Goal: Task Accomplishment & Management: Use online tool/utility

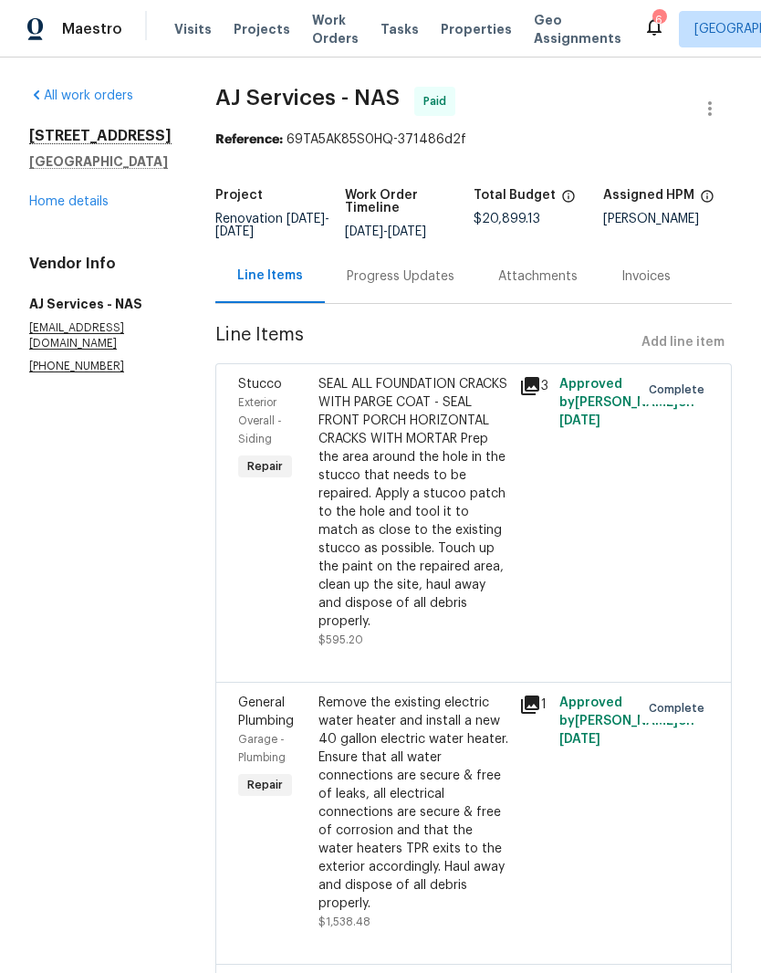
click at [470, 32] on span "Properties" at bounding box center [476, 29] width 71 height 18
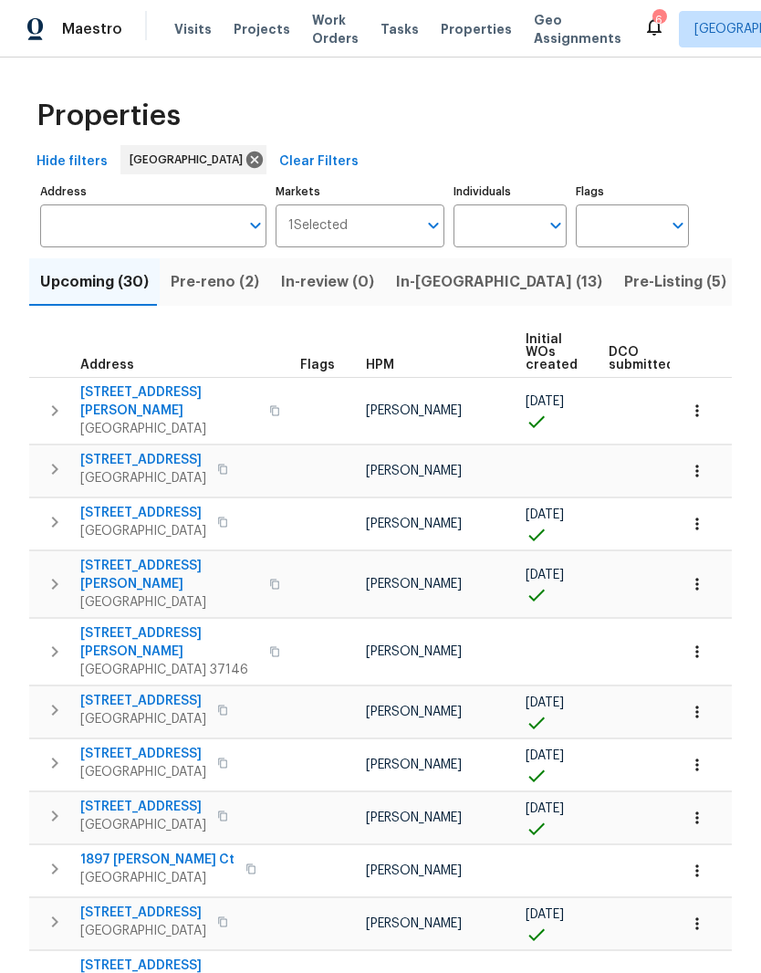
click at [520, 221] on input "text" at bounding box center [497, 225] width 86 height 43
click at [525, 221] on input "Individuals" at bounding box center [497, 225] width 86 height 43
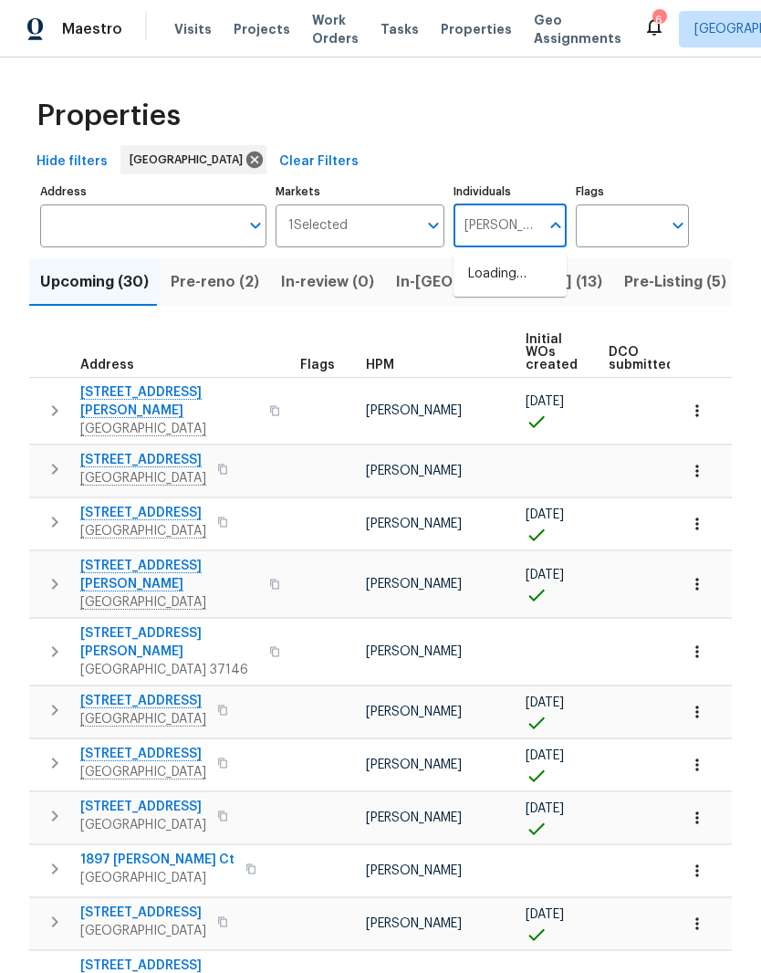
type input "Cynthia upshaw"
click at [489, 291] on input "checkbox" at bounding box center [487, 284] width 38 height 38
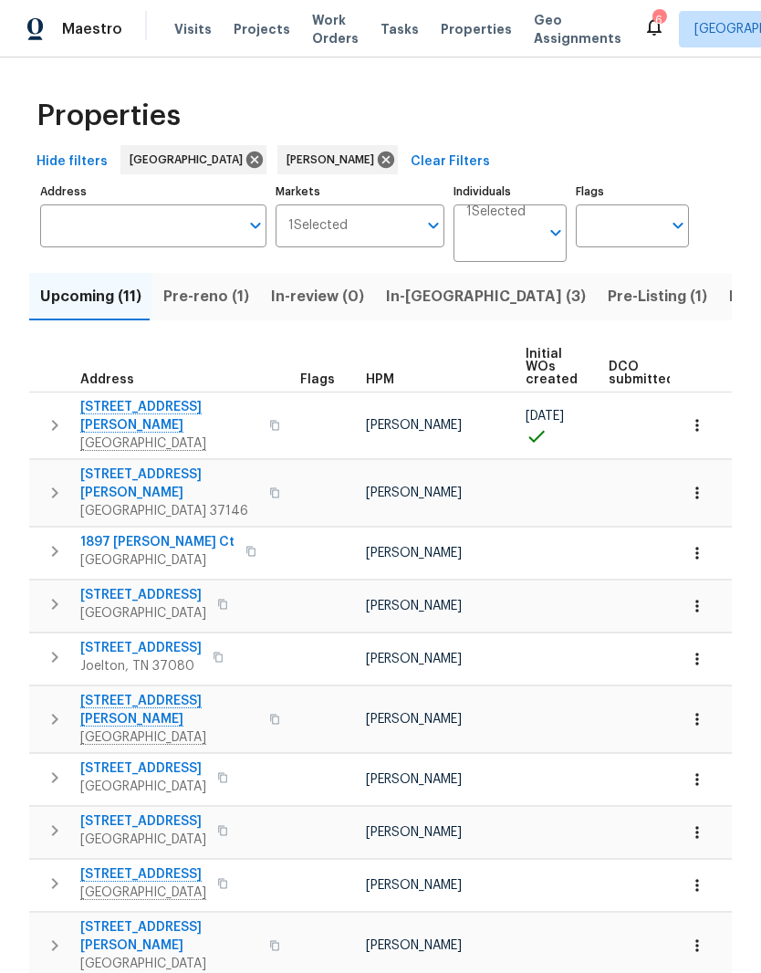
click at [107, 298] on span "Upcoming (11)" at bounding box center [90, 297] width 101 height 26
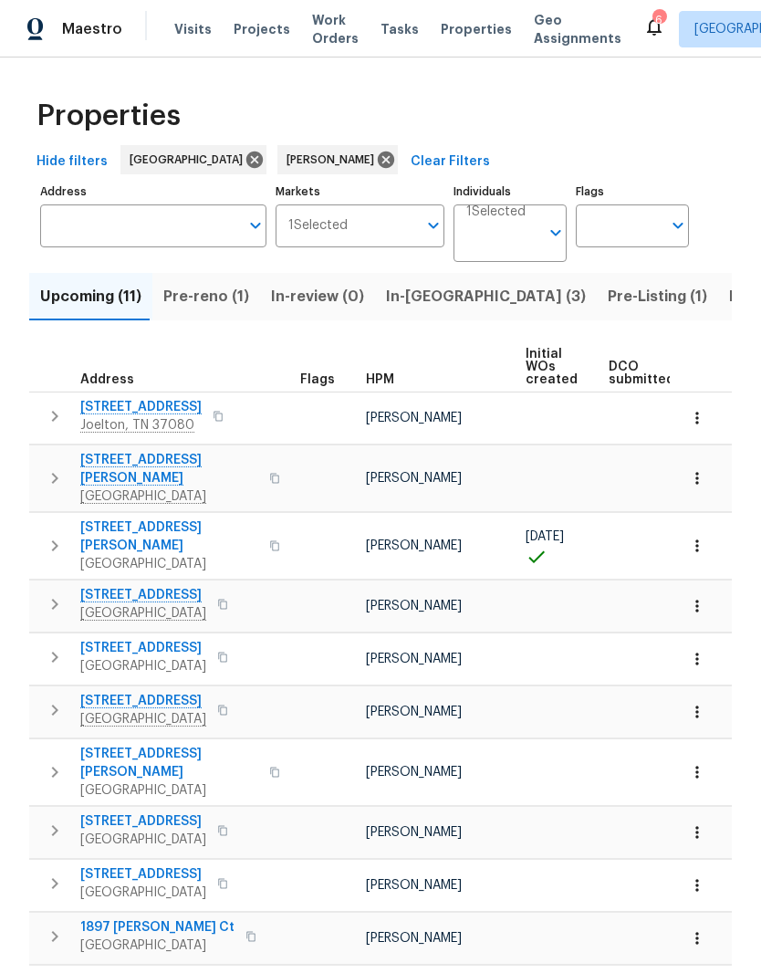
click at [146, 519] on span "2390 Senseney Dr" at bounding box center [169, 537] width 178 height 37
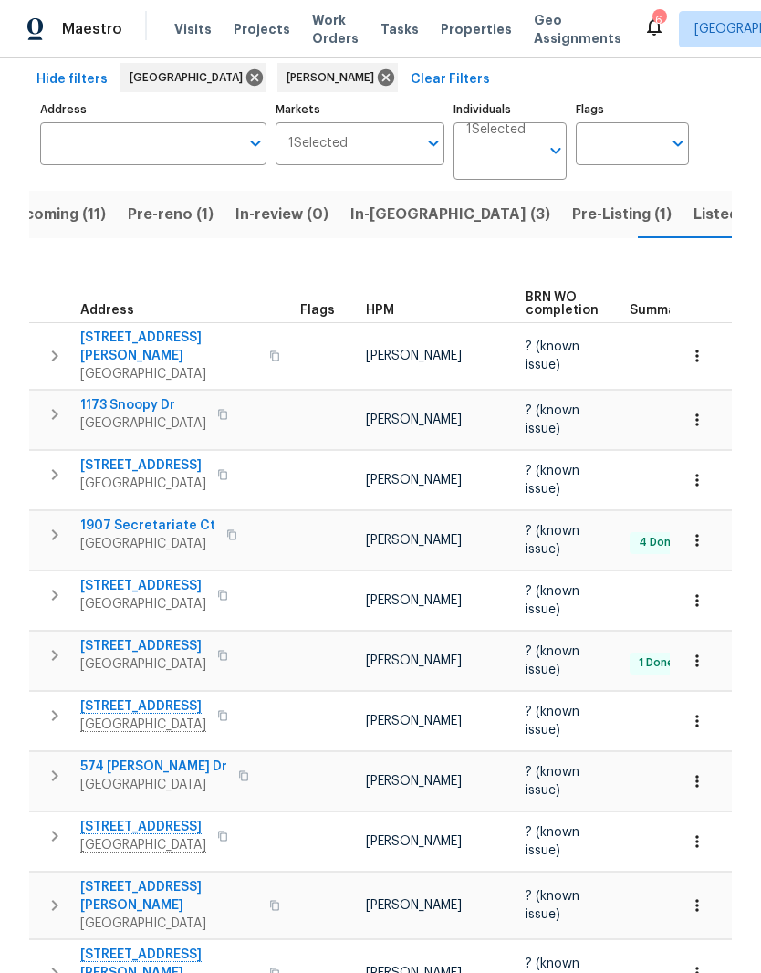
scroll to position [81, 0]
click at [572, 224] on span "Pre-Listing (1)" at bounding box center [622, 216] width 100 height 26
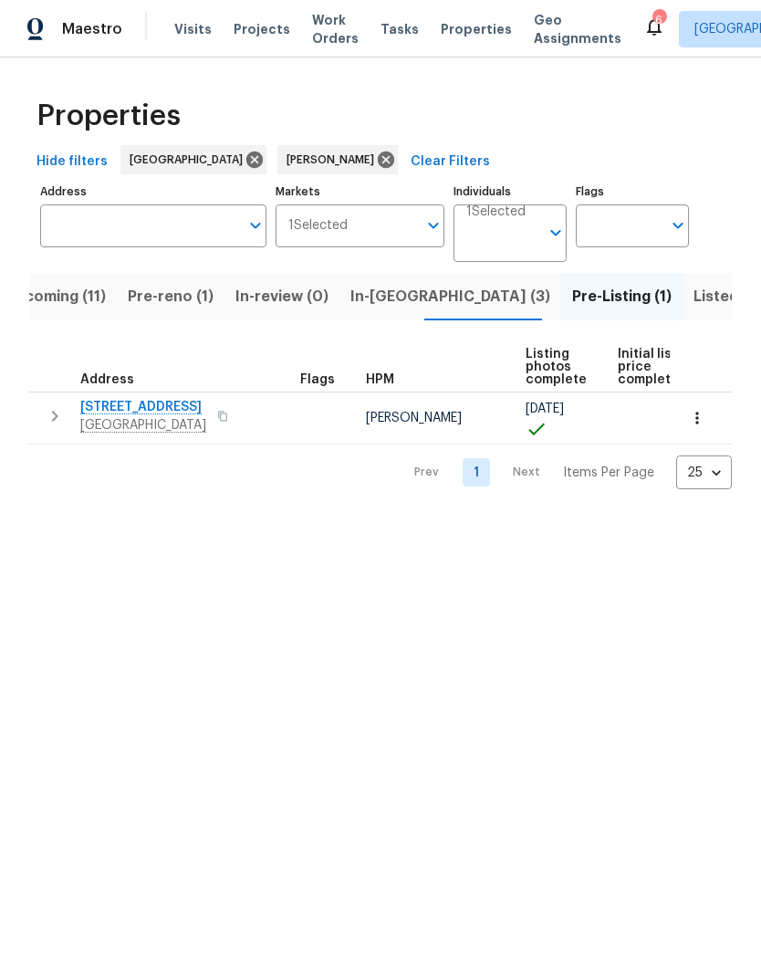
click at [694, 301] on span "Listed (22)" at bounding box center [733, 297] width 78 height 26
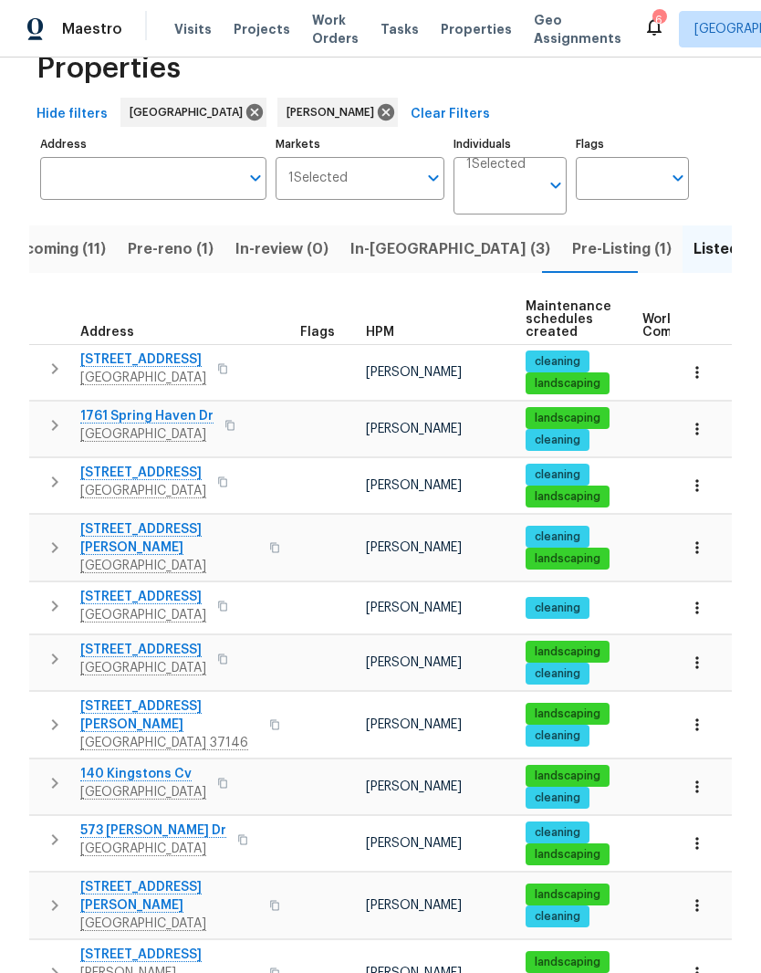
scroll to position [180, 0]
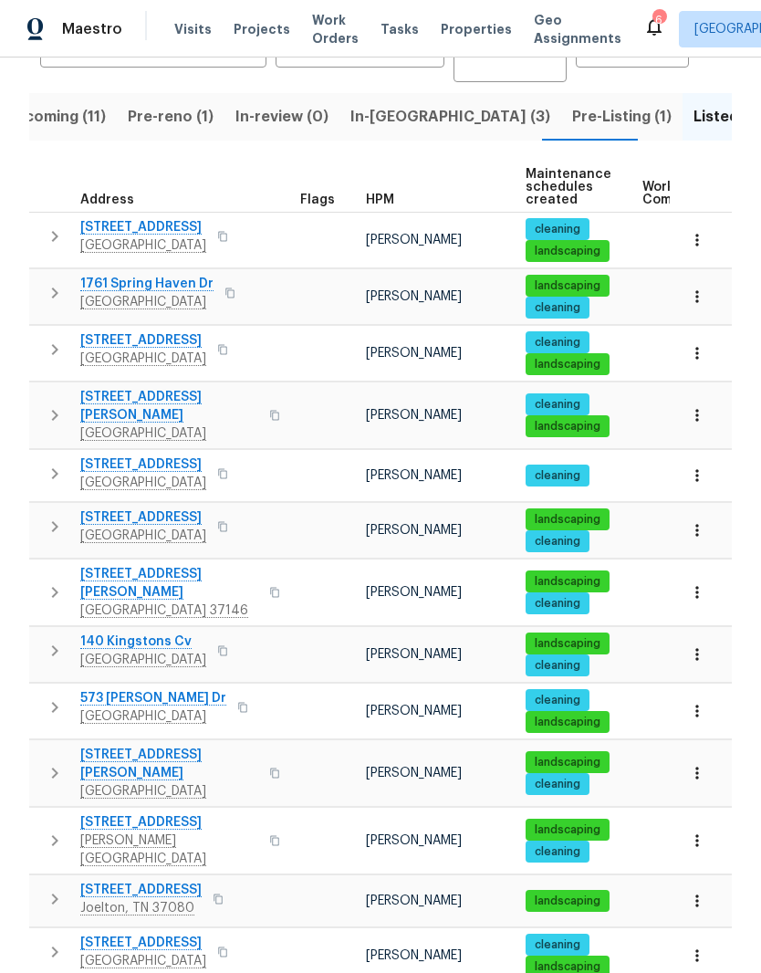
click at [705, 586] on button "button" at bounding box center [697, 592] width 40 height 40
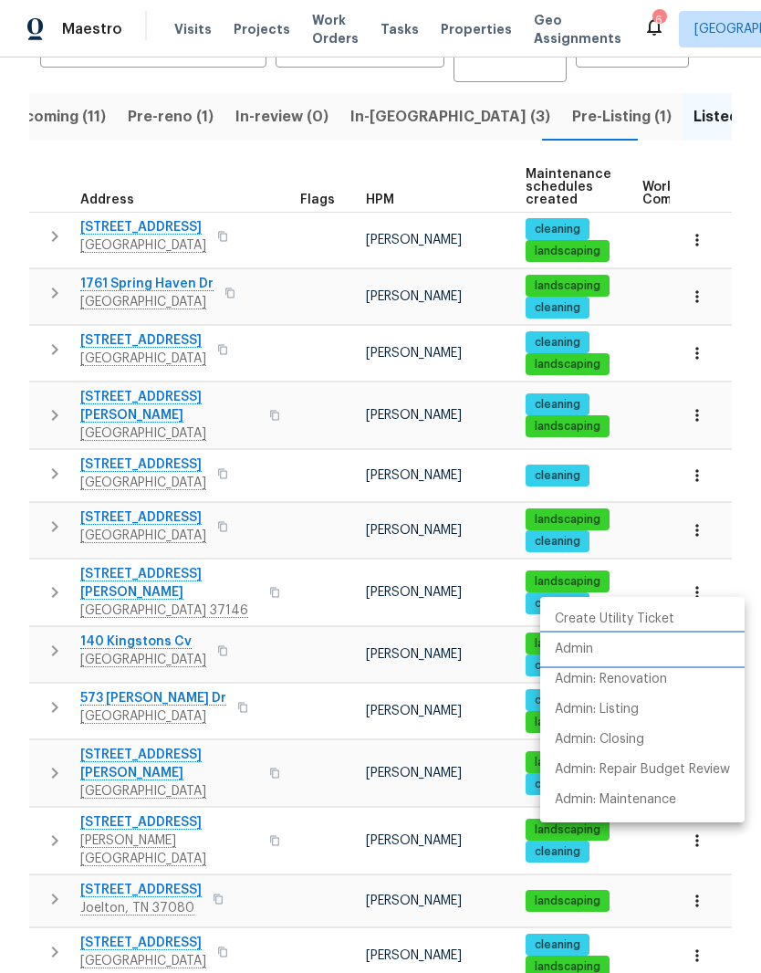
click at [593, 655] on p "Admin" at bounding box center [574, 649] width 38 height 19
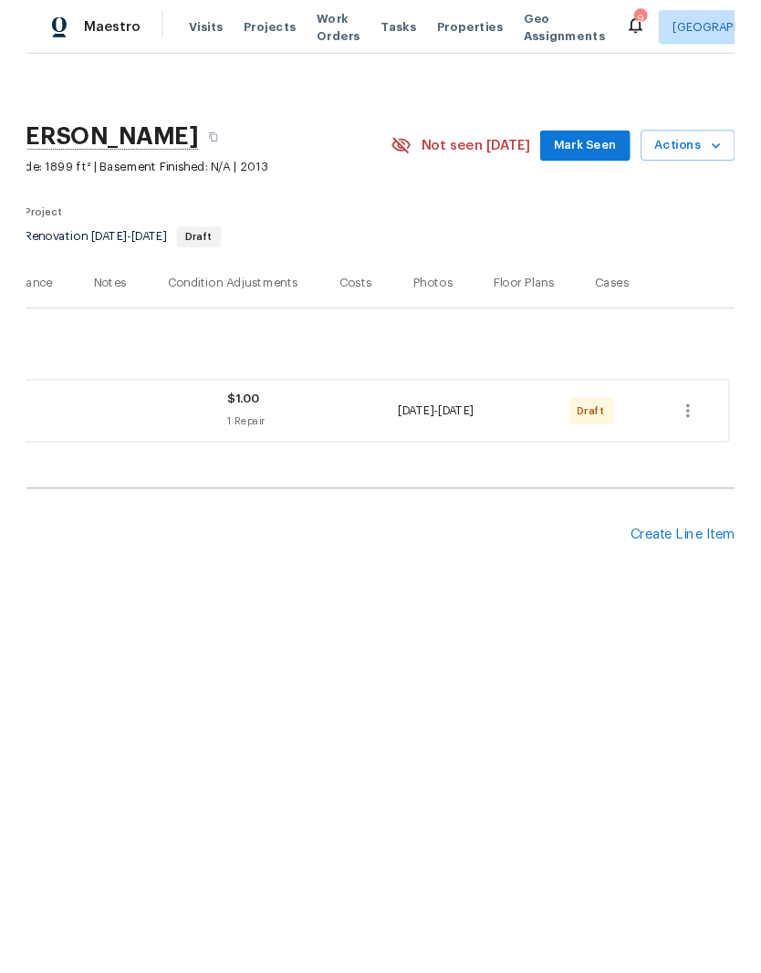
scroll to position [0, 270]
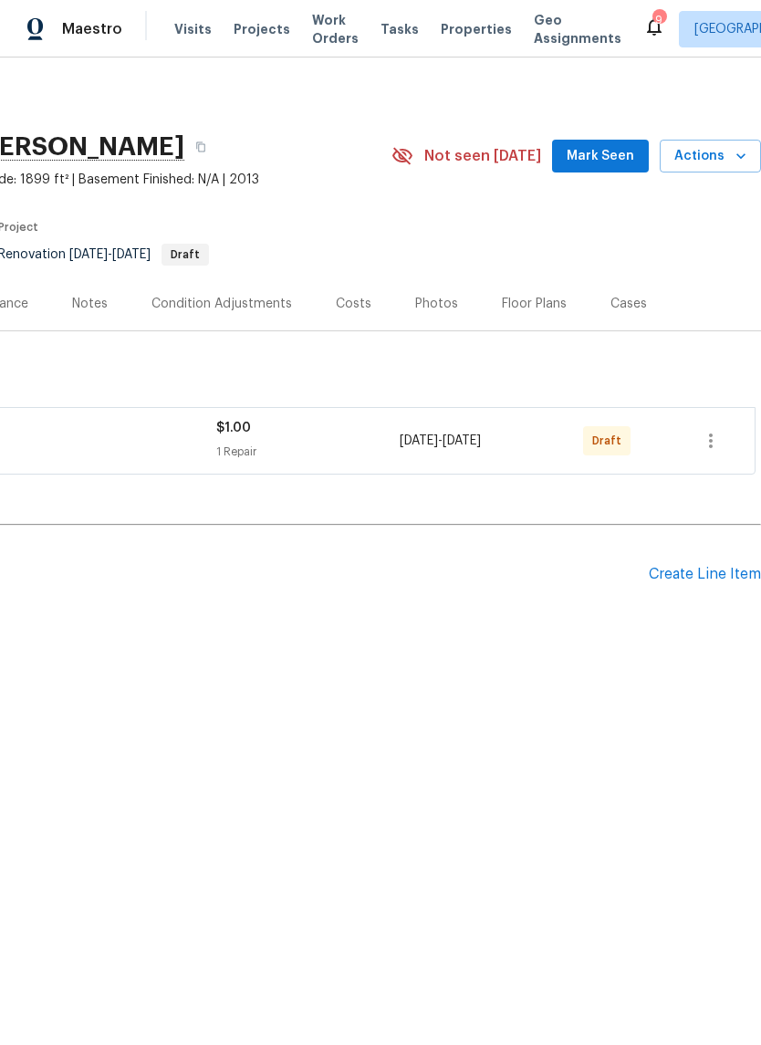
click at [710, 577] on div "Create Line Item" at bounding box center [705, 574] width 112 height 17
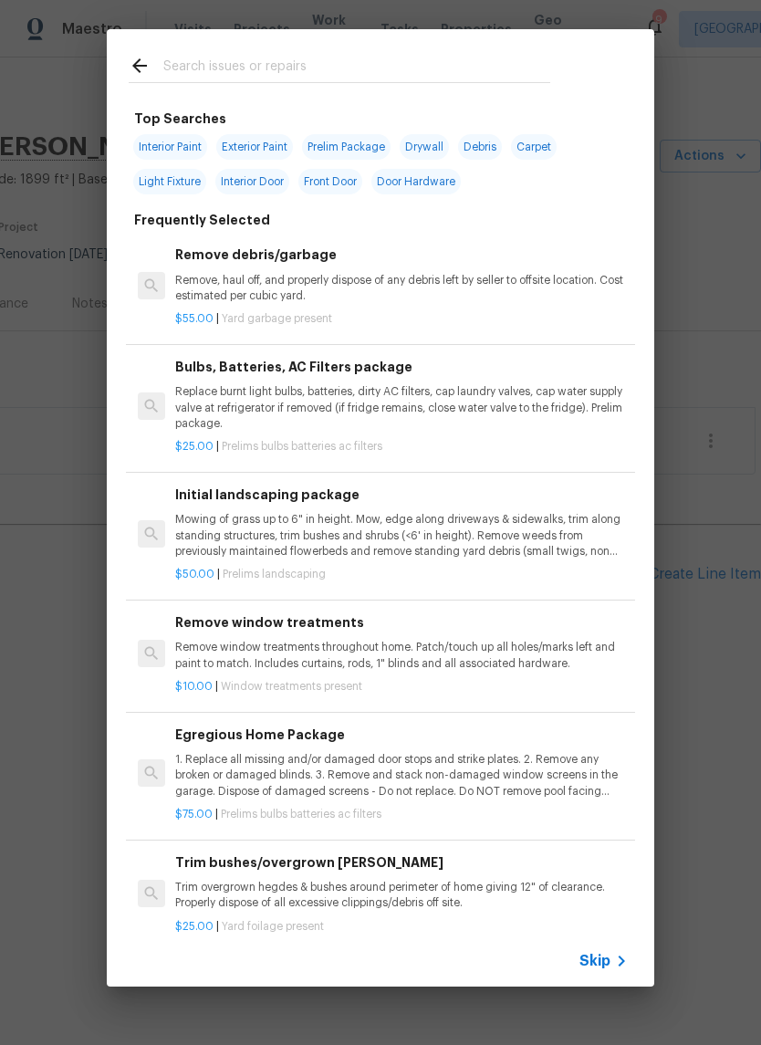
click at [340, 50] on div at bounding box center [340, 65] width 466 height 72
click at [360, 56] on input "text" at bounding box center [356, 68] width 387 height 27
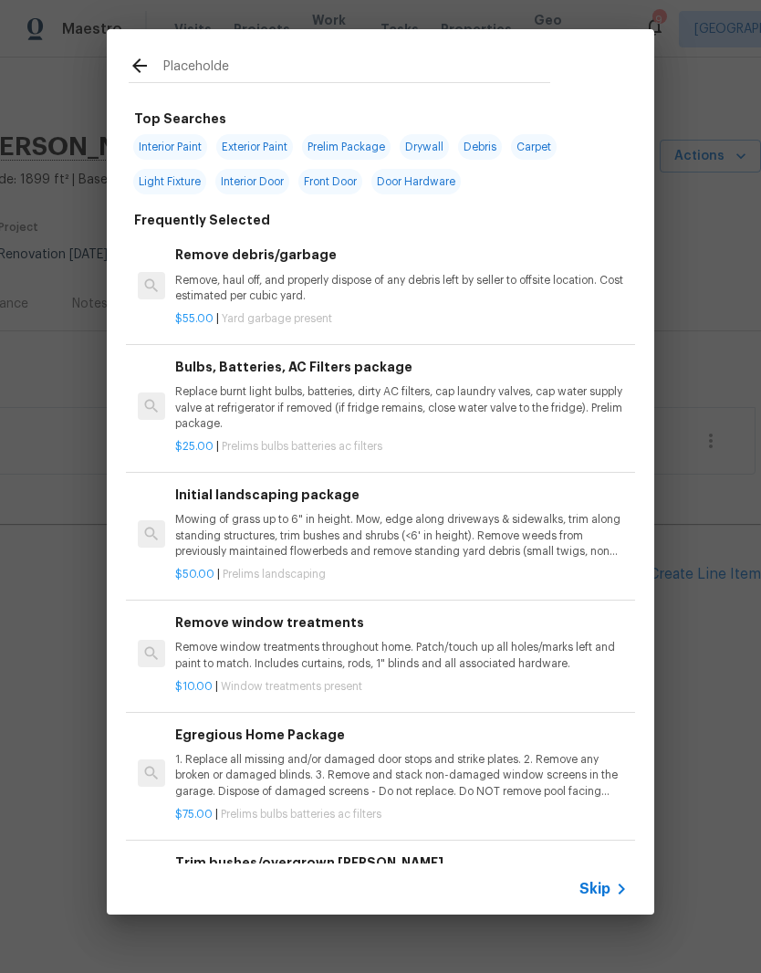
type input "Placeholder"
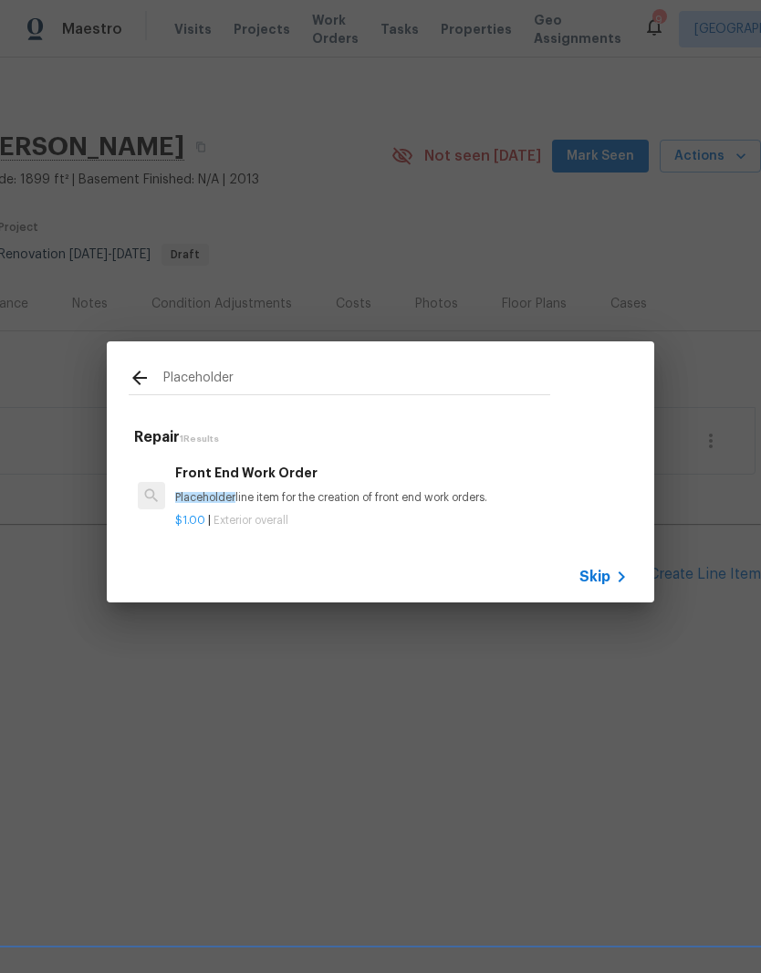
click at [273, 473] on h6 "Front End Work Order" at bounding box center [401, 473] width 453 height 20
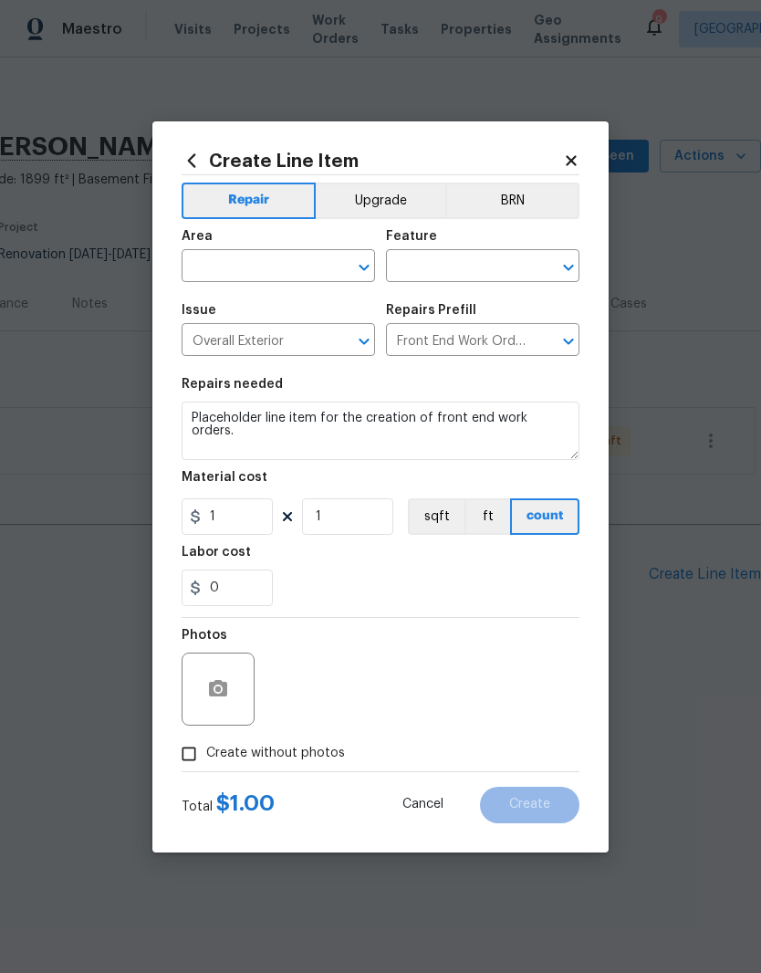
click at [321, 259] on input "text" at bounding box center [253, 268] width 142 height 28
type input "g"
click at [285, 349] on li "Exterior Overall" at bounding box center [279, 338] width 194 height 30
type input "Exterior Overall"
click at [485, 265] on input "text" at bounding box center [457, 268] width 142 height 28
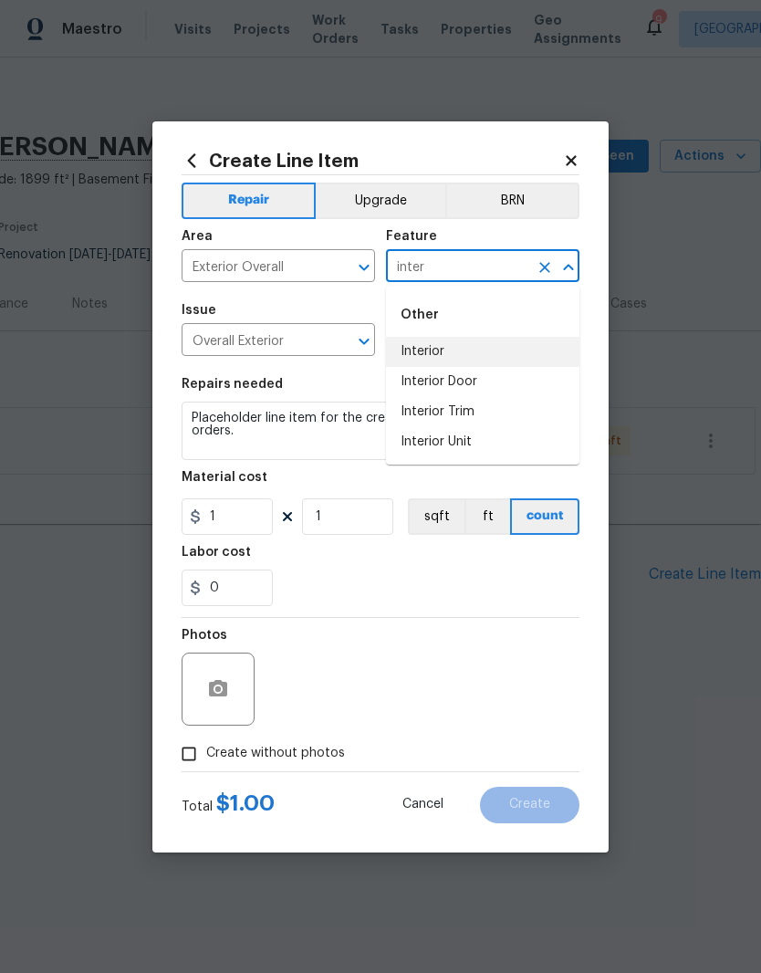
click at [438, 351] on li "Interior" at bounding box center [483, 352] width 194 height 30
type input "Interior"
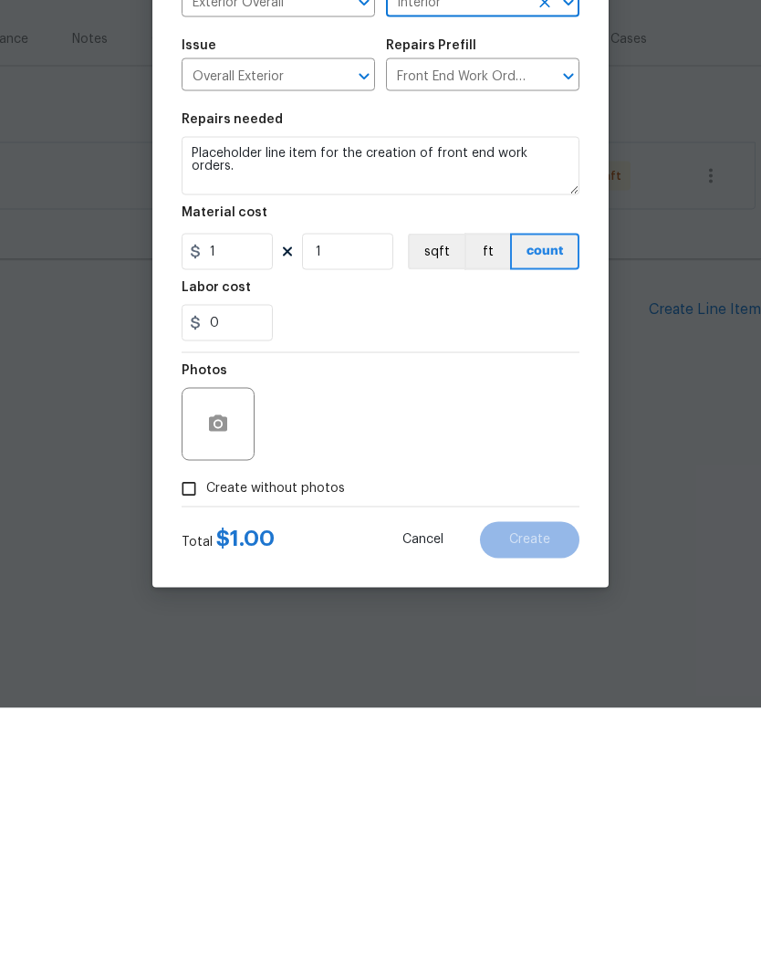
click at [196, 737] on input "Create without photos" at bounding box center [189, 754] width 35 height 35
checkbox input "true"
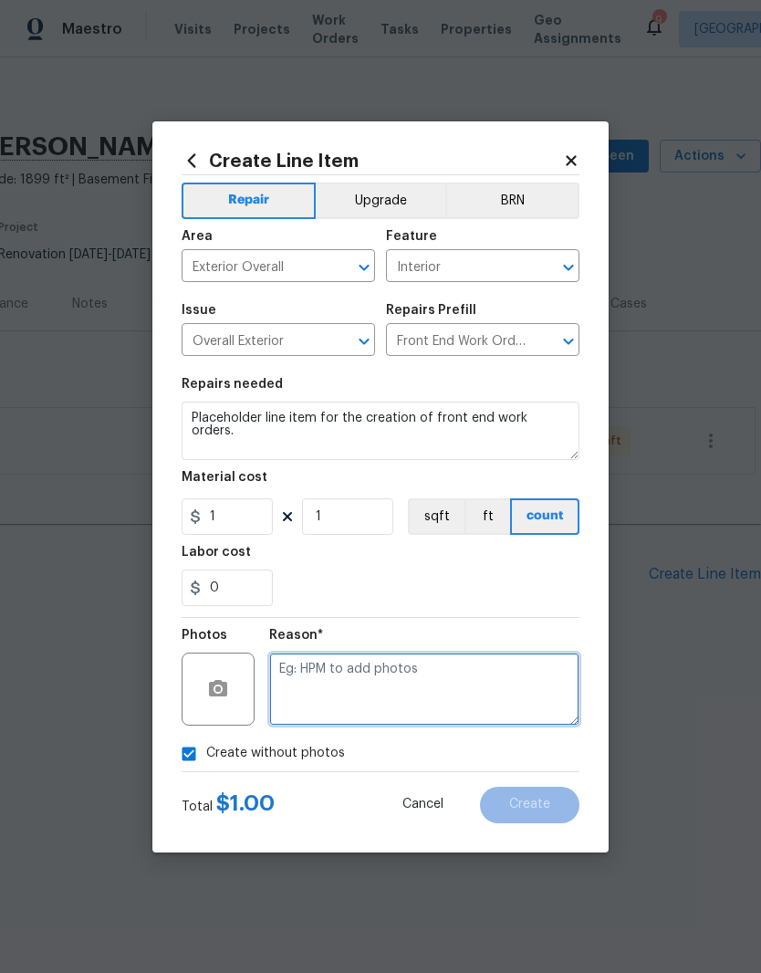
click at [375, 674] on textarea at bounding box center [424, 689] width 310 height 73
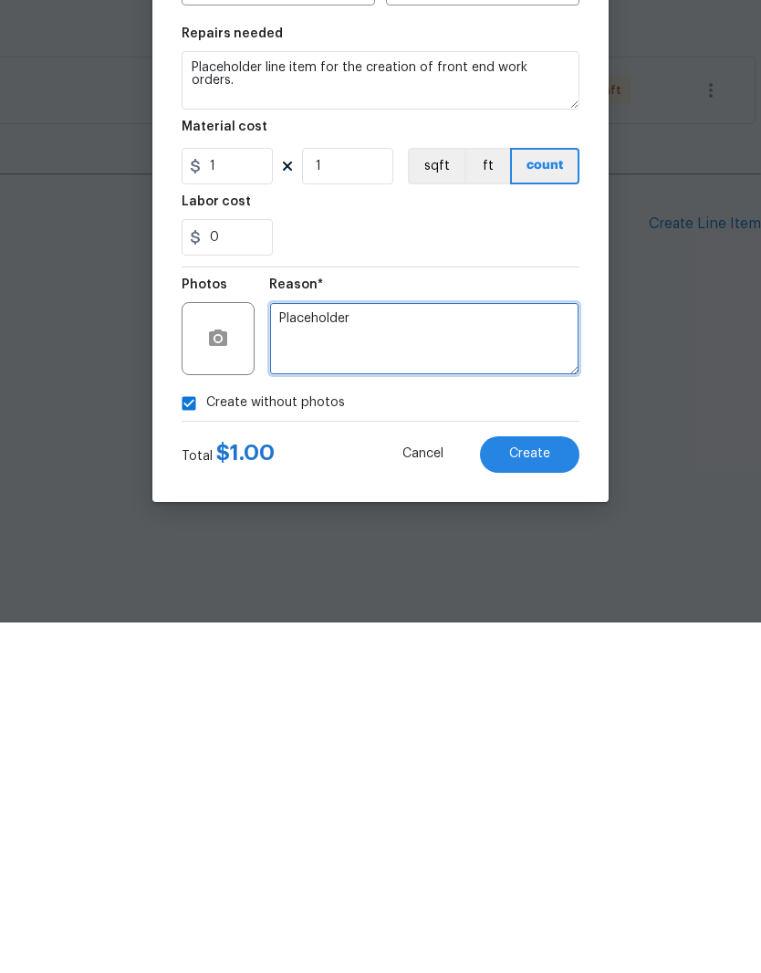
type textarea "Placeholder"
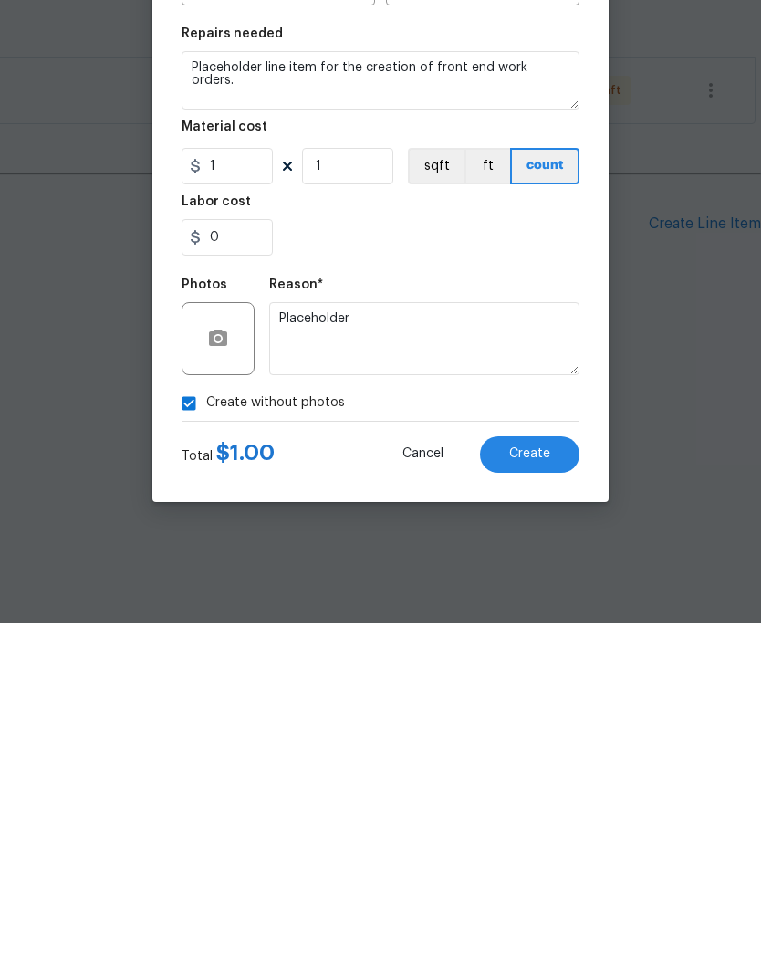
click at [552, 787] on button "Create" at bounding box center [530, 805] width 100 height 37
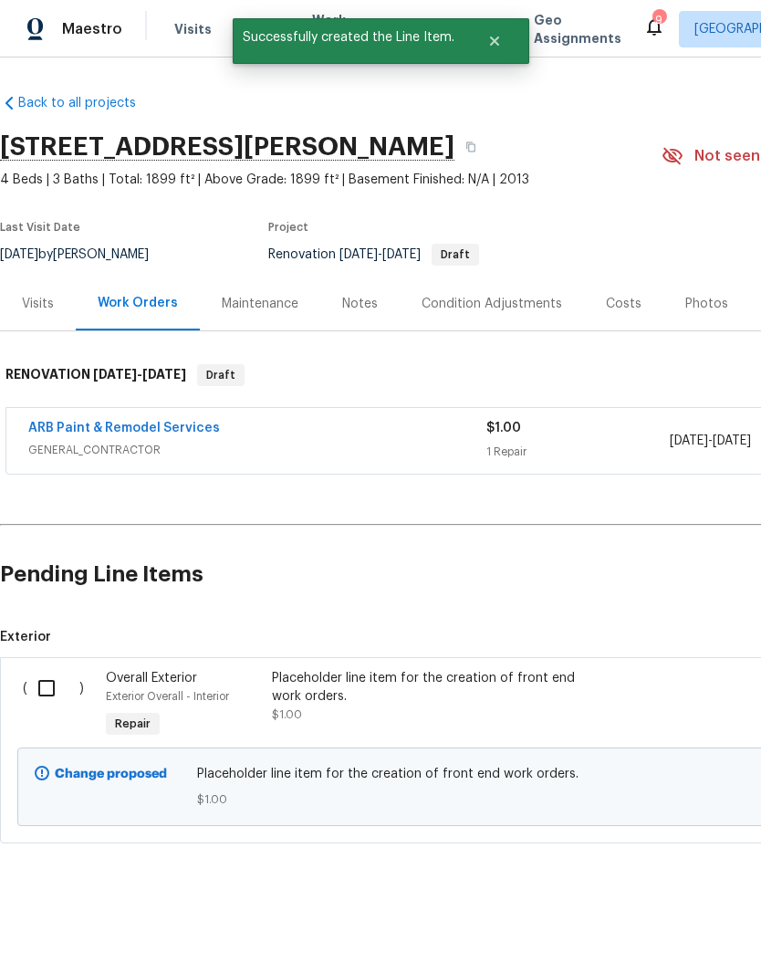
scroll to position [0, 0]
click at [45, 695] on input "checkbox" at bounding box center [53, 688] width 52 height 38
checkbox input "true"
click at [681, 924] on span "Create Work Order" at bounding box center [656, 928] width 121 height 23
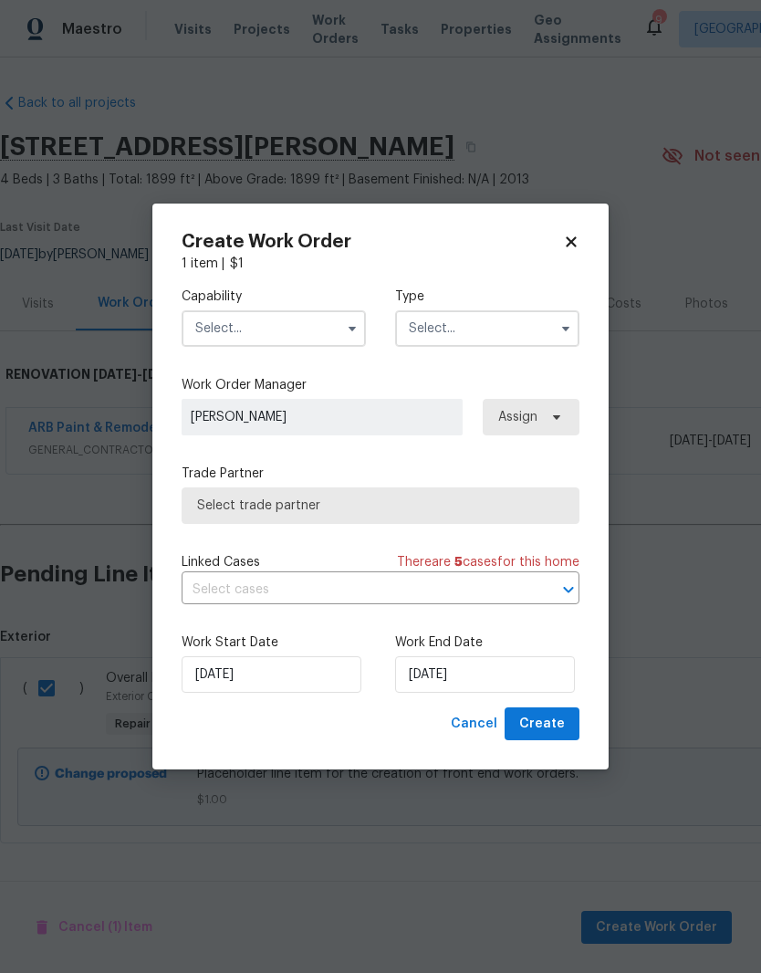
click at [304, 326] on input "text" at bounding box center [274, 328] width 184 height 37
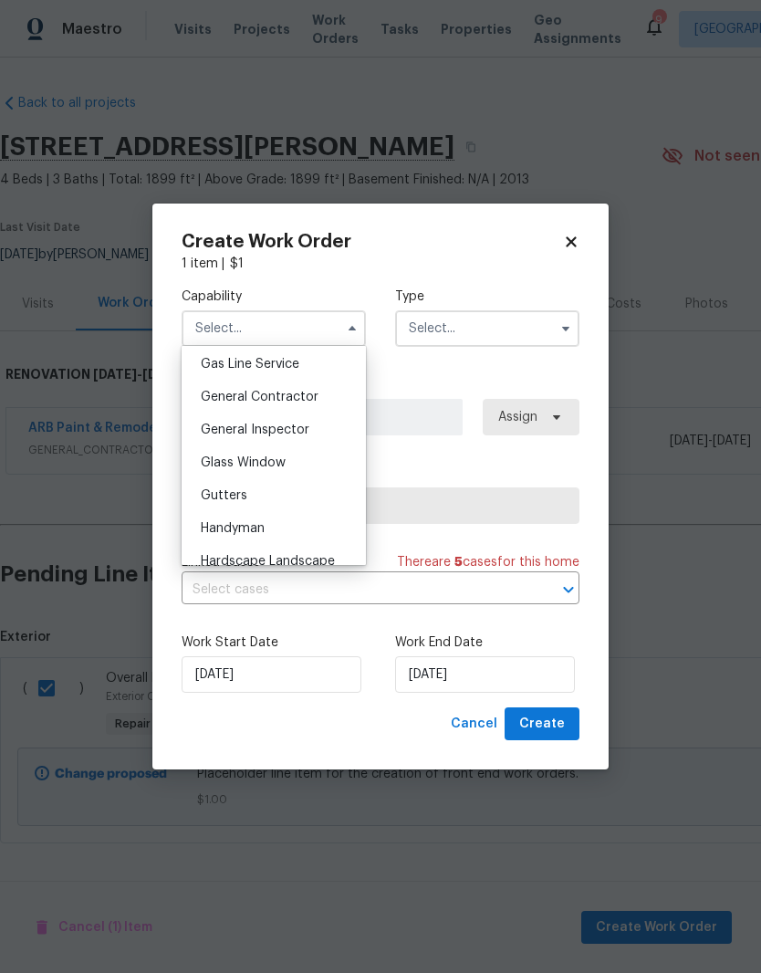
scroll to position [796, 0]
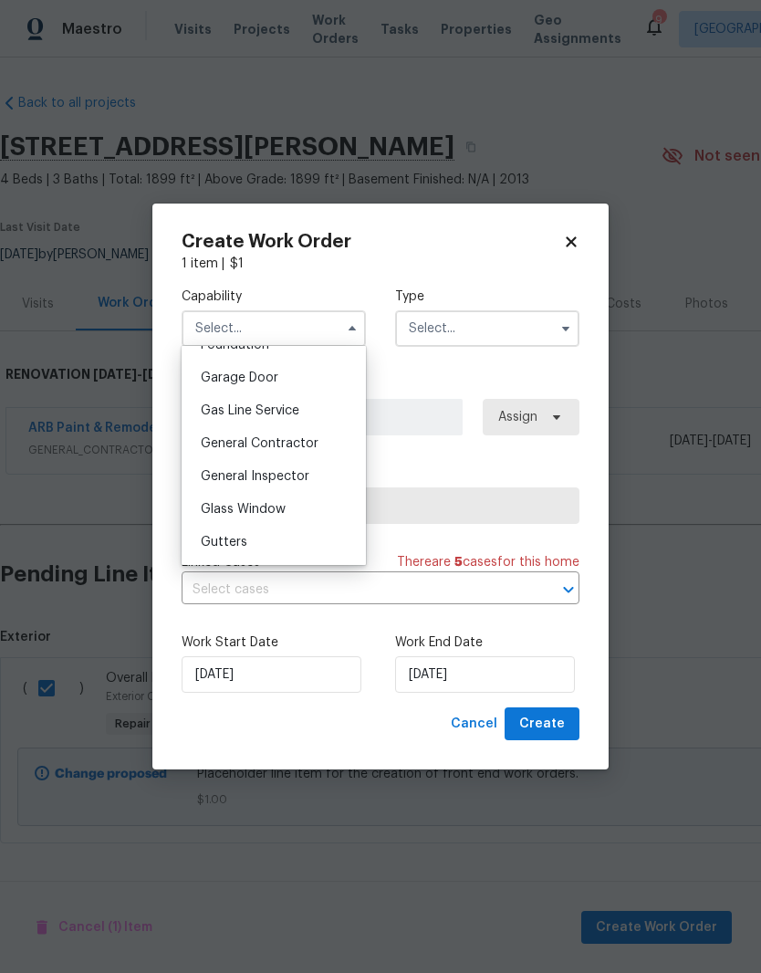
click at [300, 443] on span "General Contractor" at bounding box center [260, 443] width 118 height 13
type input "General Contractor"
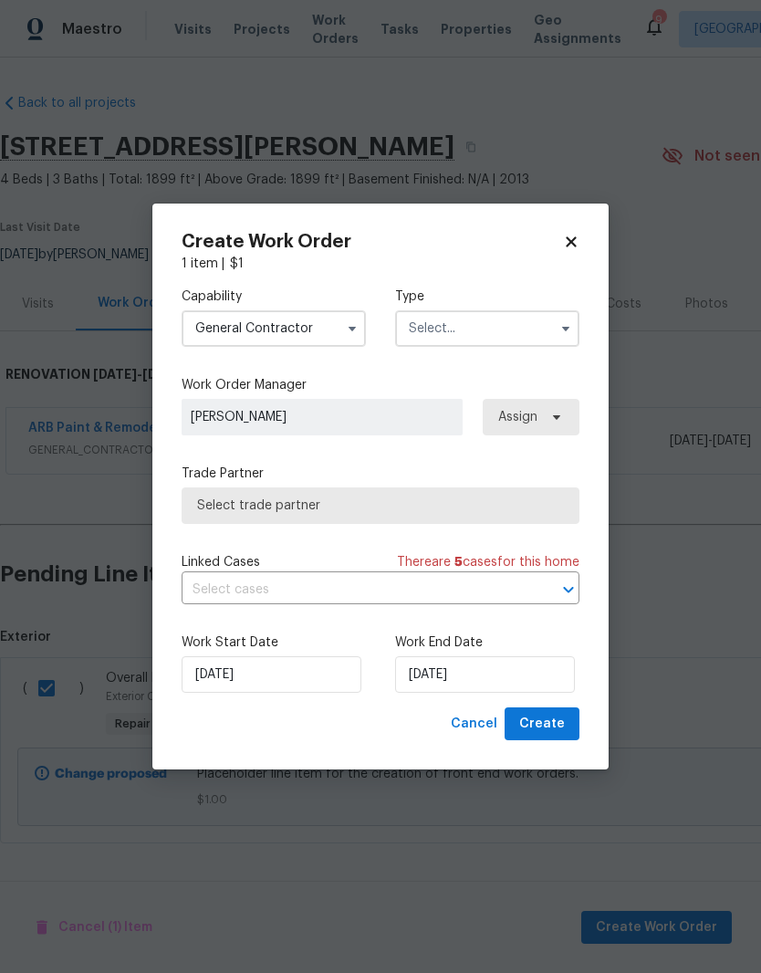
click at [508, 326] on input "text" at bounding box center [487, 328] width 184 height 37
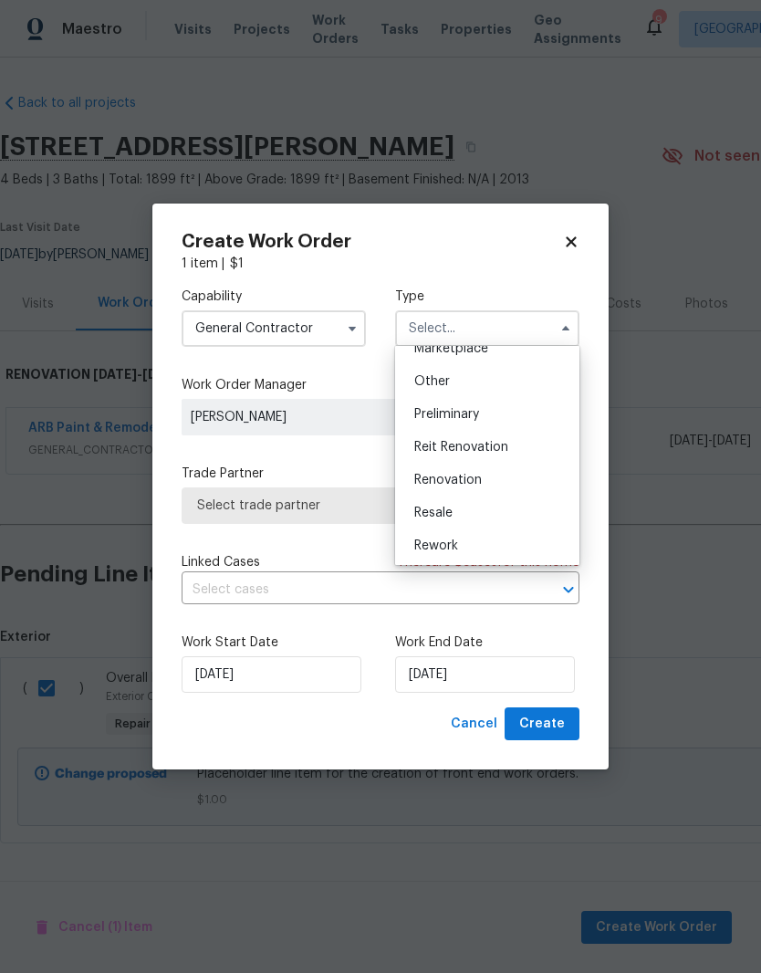
scroll to position [346, 0]
click at [476, 489] on div "Renovation" at bounding box center [487, 481] width 175 height 33
type input "Renovation"
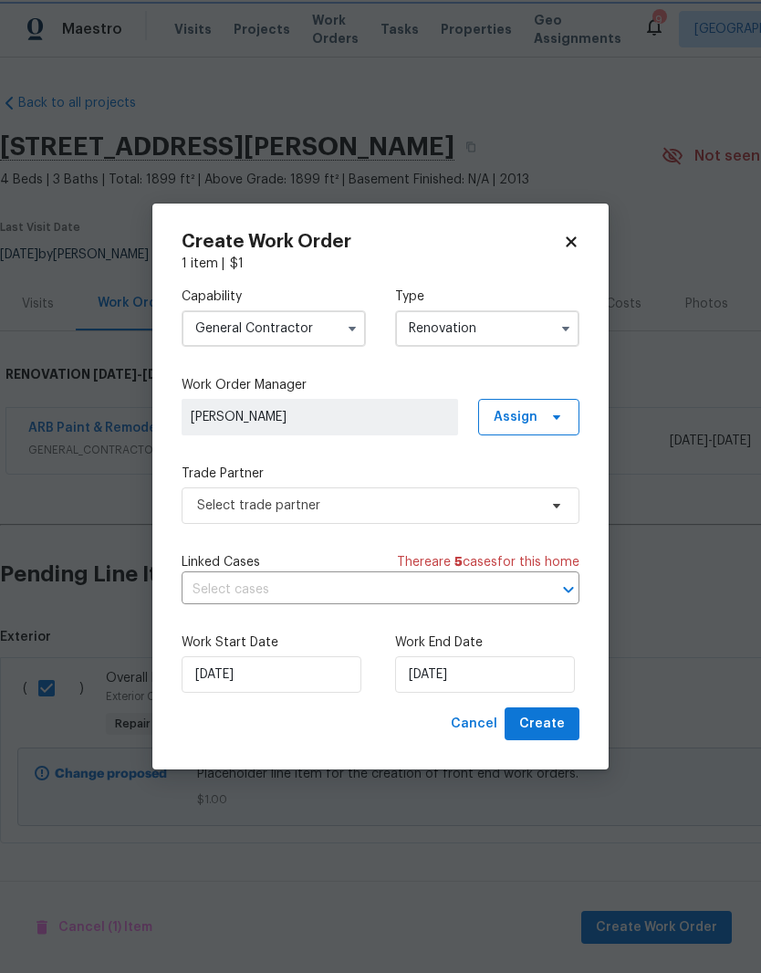
scroll to position [0, 0]
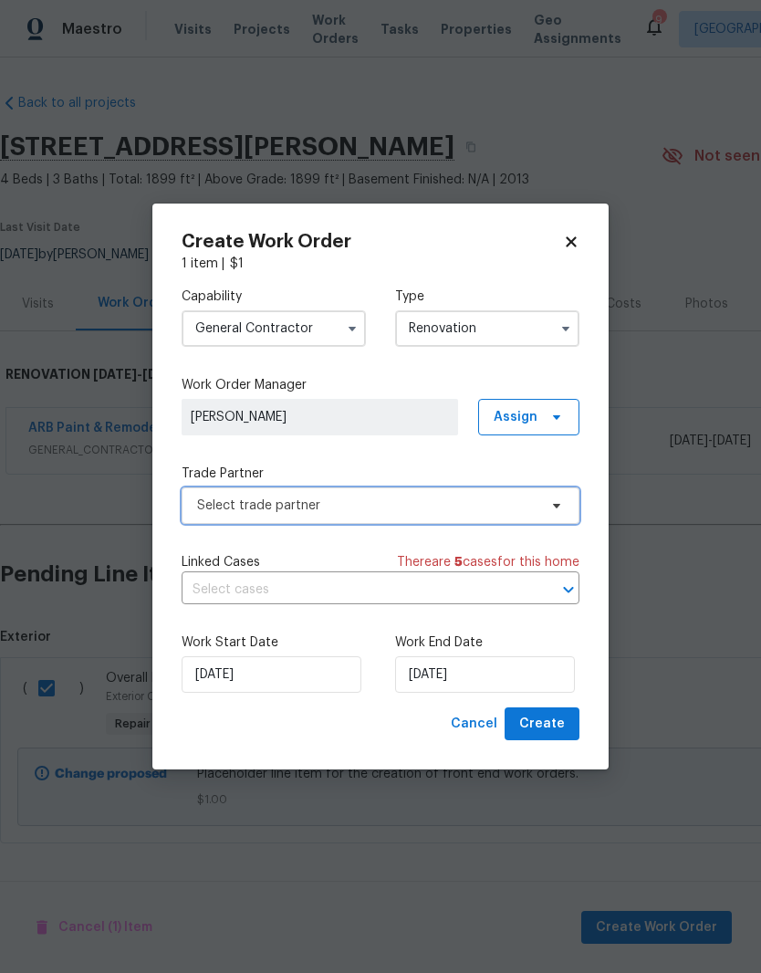
click at [550, 503] on icon at bounding box center [557, 505] width 15 height 15
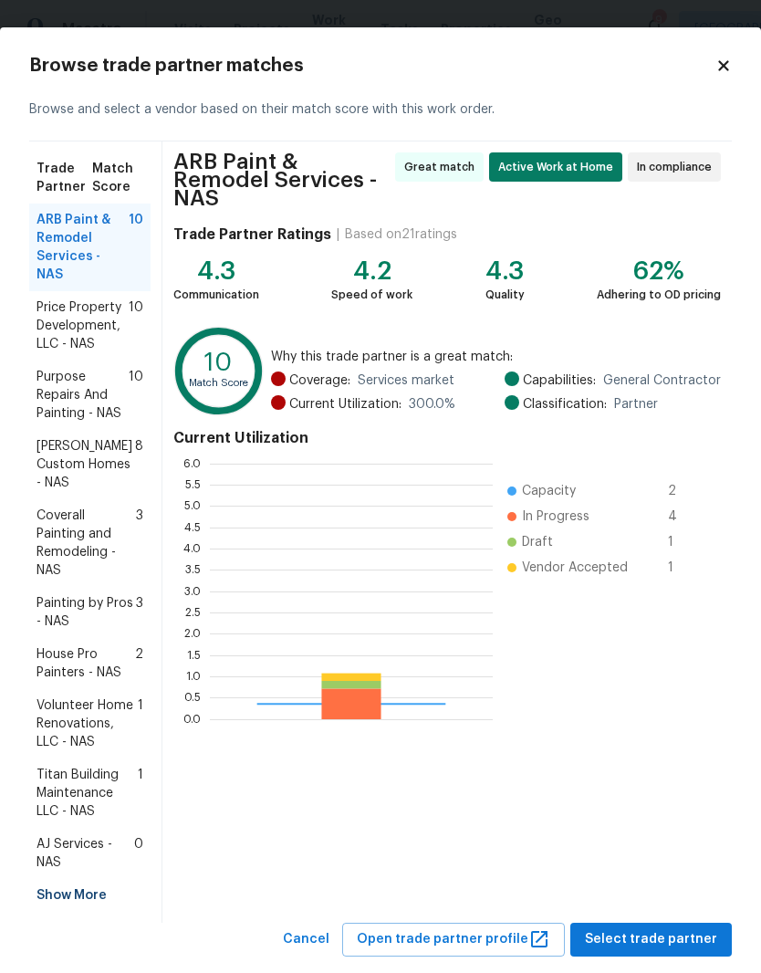
scroll to position [256, 283]
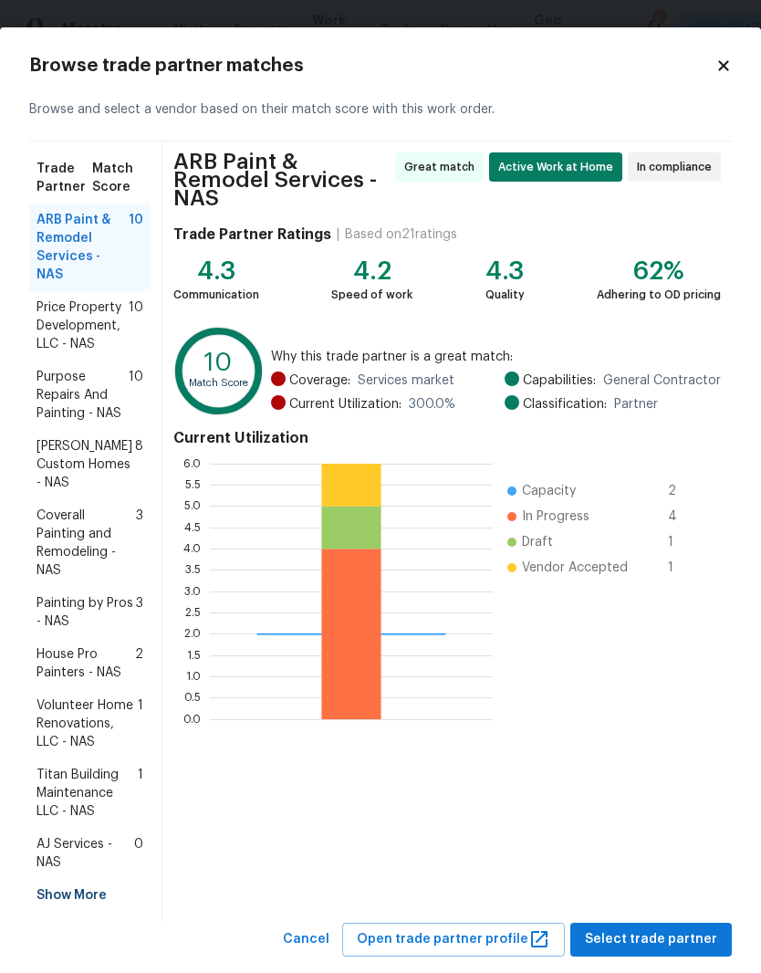
click at [97, 766] on span "Titan Building Maintenance LLC - NAS" at bounding box center [87, 793] width 101 height 55
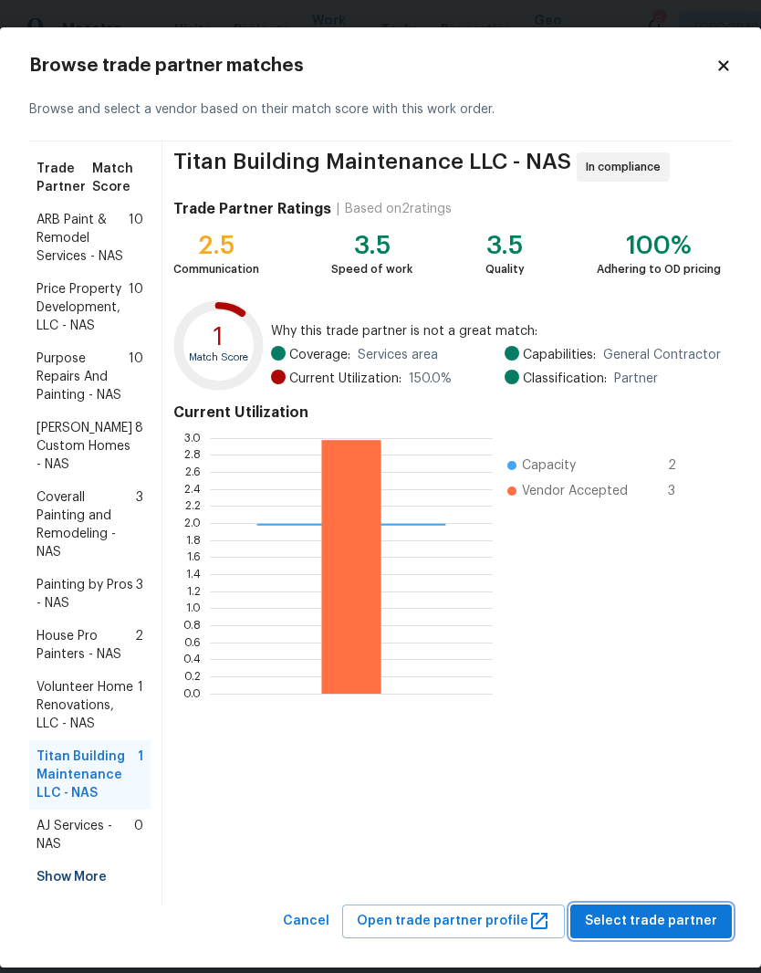
click at [673, 910] on span "Select trade partner" at bounding box center [651, 921] width 132 height 23
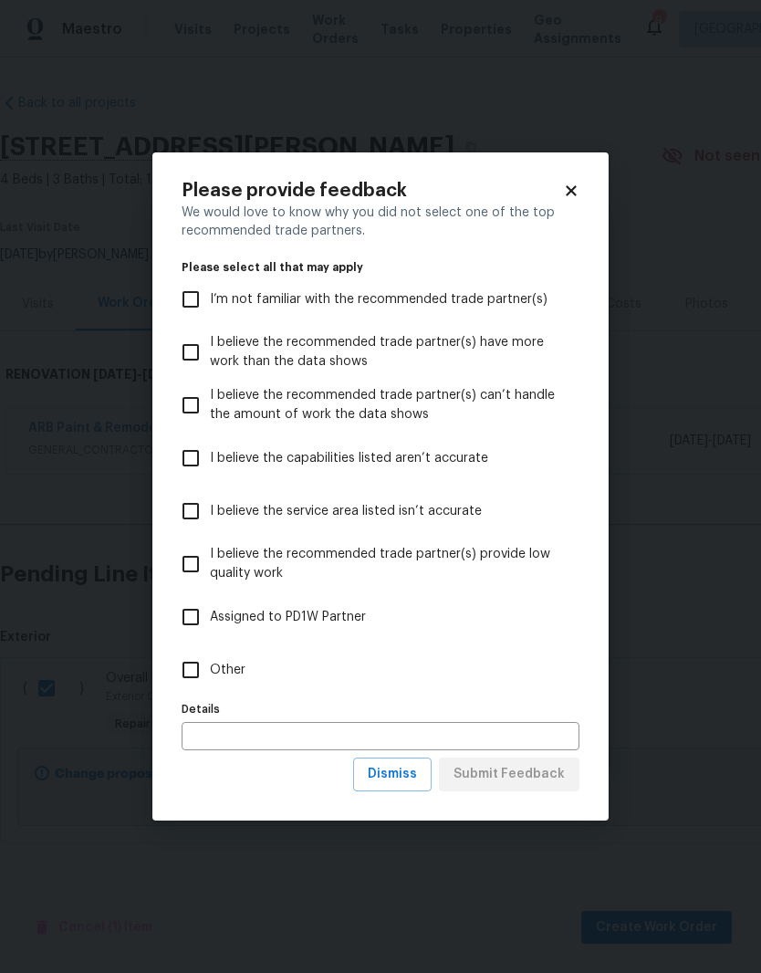
click at [199, 676] on input "Other" at bounding box center [191, 670] width 38 height 38
checkbox input "true"
click at [526, 776] on span "Submit Feedback" at bounding box center [509, 774] width 111 height 23
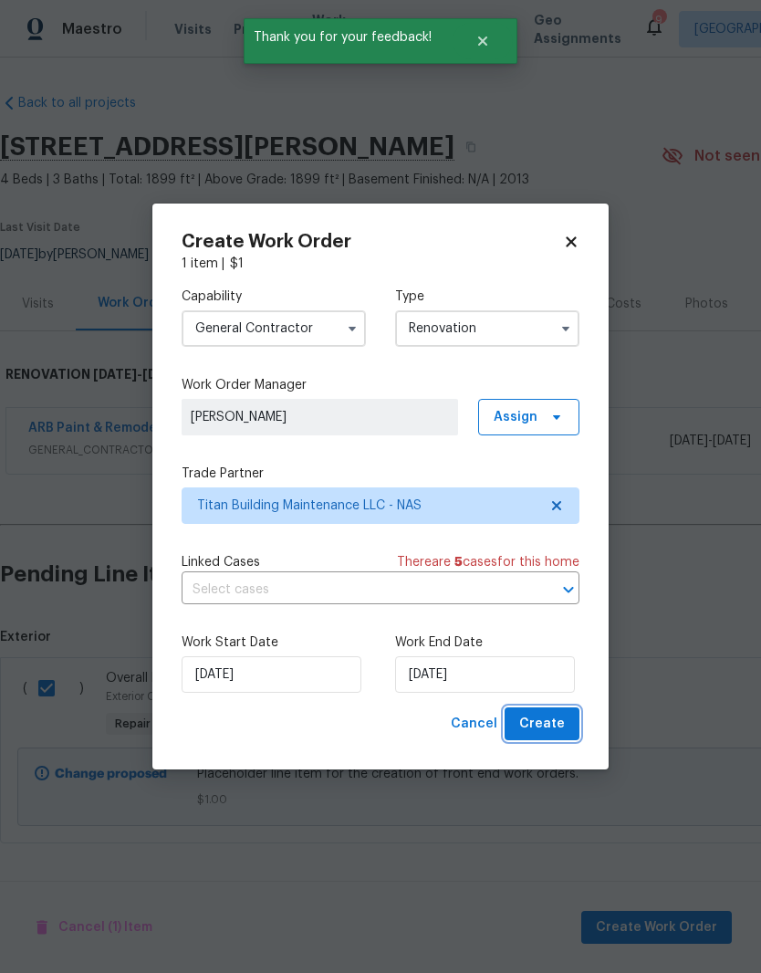
click at [549, 719] on span "Create" at bounding box center [542, 724] width 46 height 23
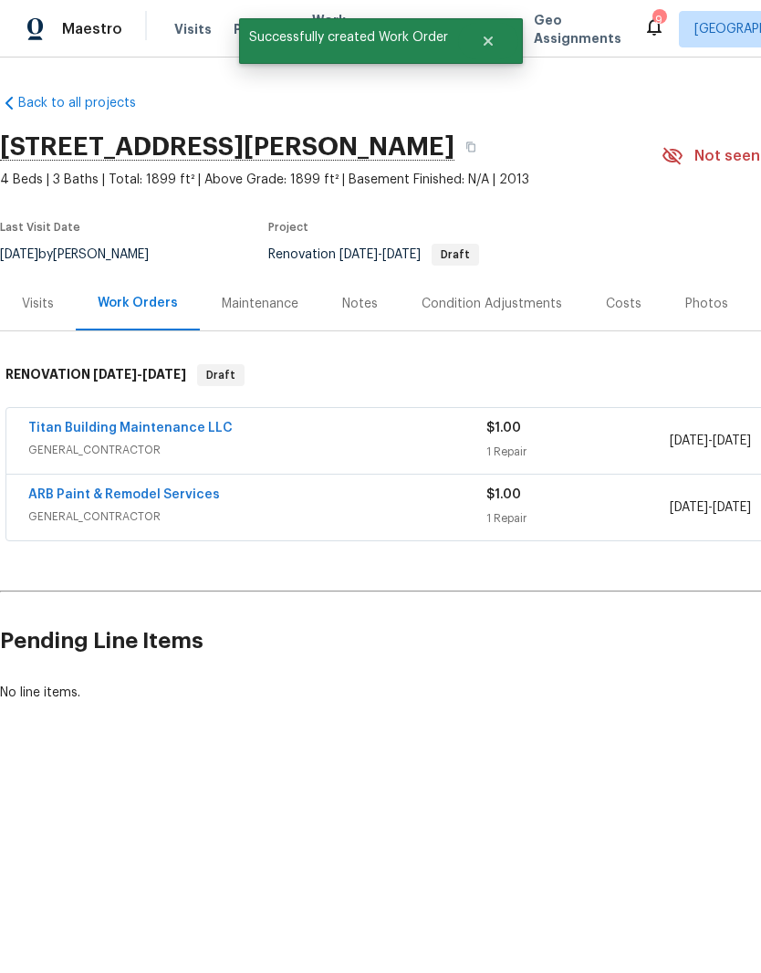
click at [182, 433] on link "Titan Building Maintenance LLC" at bounding box center [130, 428] width 204 height 13
